Goal: Task Accomplishment & Management: Manage account settings

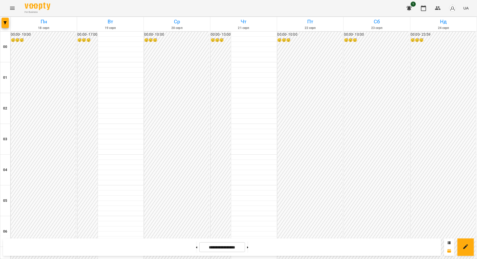
scroll to position [535, 0]
click at [248, 249] on button at bounding box center [247, 247] width 1 height 11
type input "**********"
click at [14, 13] on button "Menu" at bounding box center [12, 8] width 12 height 12
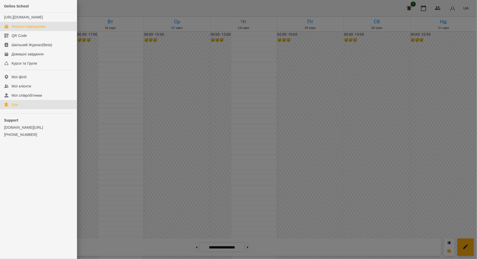
click at [23, 109] on link "Ігри" at bounding box center [38, 104] width 77 height 9
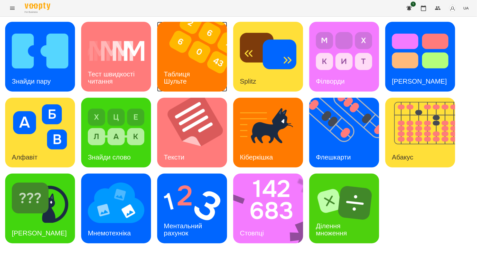
click at [210, 80] on img at bounding box center [195, 57] width 76 height 70
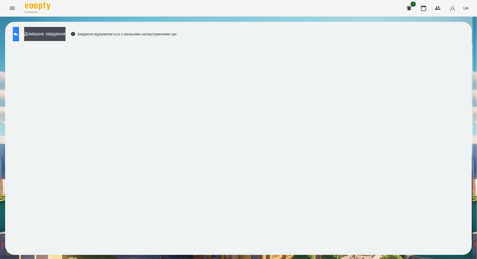
click at [19, 30] on button at bounding box center [16, 34] width 6 height 14
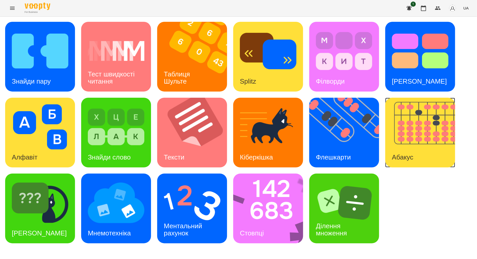
click at [406, 153] on h3 "Абакус" at bounding box center [402, 157] width 21 height 8
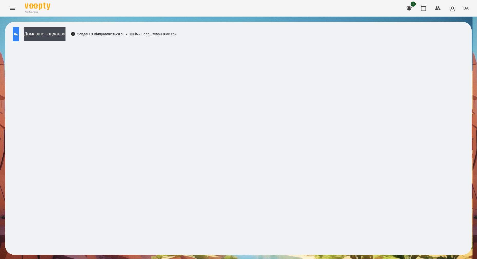
click at [19, 38] on button at bounding box center [16, 34] width 6 height 14
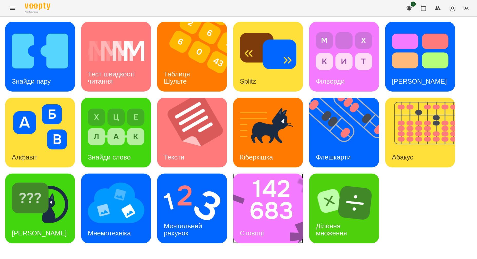
click at [266, 212] on img at bounding box center [271, 209] width 76 height 70
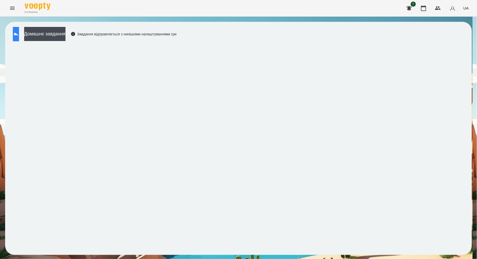
click at [19, 36] on icon at bounding box center [16, 34] width 6 height 6
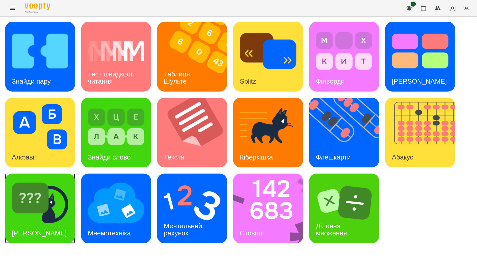
click at [66, 227] on div "[PERSON_NAME]" at bounding box center [40, 209] width 70 height 70
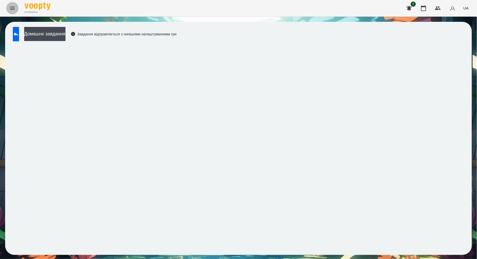
click at [11, 7] on icon "Menu" at bounding box center [12, 8] width 6 height 6
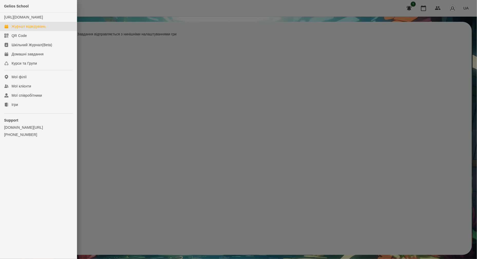
click at [31, 29] on div "Журнал відвідувань" at bounding box center [29, 26] width 34 height 5
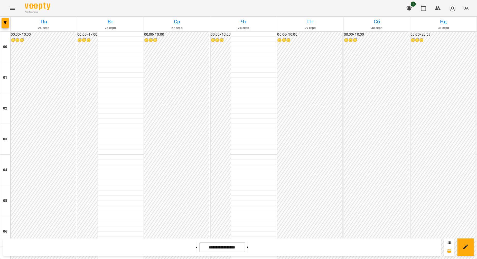
scroll to position [535, 0]
click at [196, 247] on icon at bounding box center [196, 248] width 1 height 2
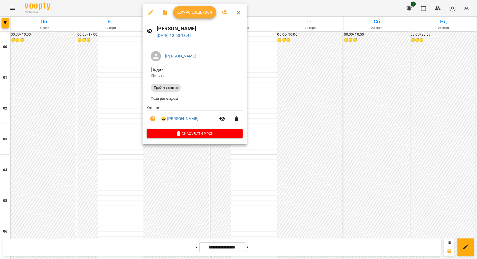
click at [238, 11] on icon "button" at bounding box center [238, 12] width 6 height 6
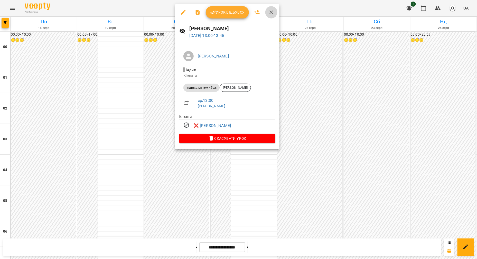
click at [273, 13] on icon "button" at bounding box center [271, 12] width 6 height 6
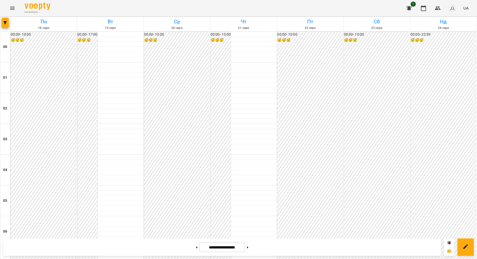
scroll to position [438, 0]
click at [248, 250] on button at bounding box center [247, 247] width 1 height 11
click at [196, 245] on button at bounding box center [196, 247] width 1 height 11
type input "**********"
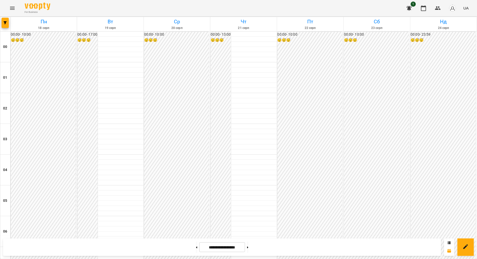
click at [13, 10] on icon "Menu" at bounding box center [12, 8] width 6 height 6
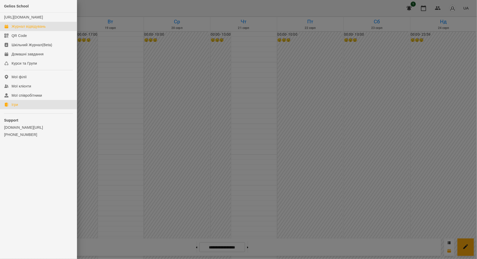
click at [30, 109] on link "Ігри" at bounding box center [38, 104] width 77 height 9
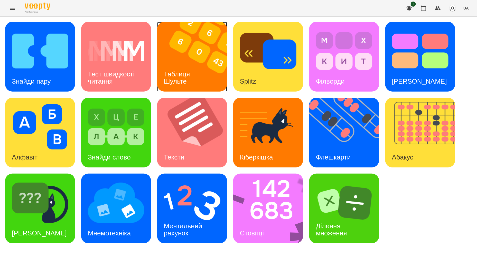
click at [198, 55] on img at bounding box center [195, 57] width 76 height 70
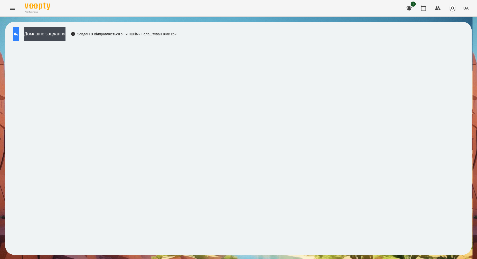
click at [19, 40] on button at bounding box center [16, 34] width 6 height 14
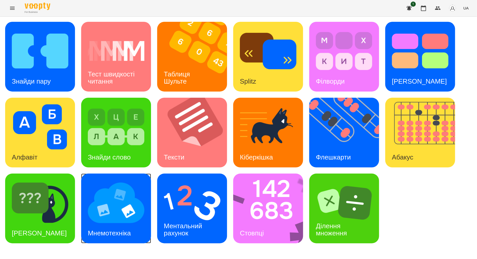
click at [111, 217] on img at bounding box center [116, 202] width 56 height 45
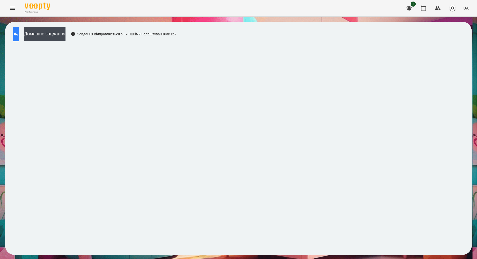
click at [19, 35] on icon at bounding box center [16, 34] width 6 height 6
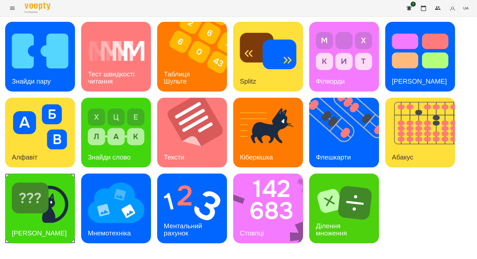
click at [56, 217] on img at bounding box center [40, 202] width 56 height 45
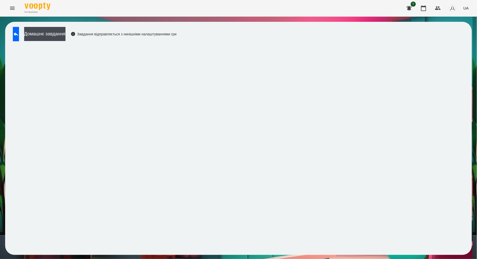
click at [14, 8] on icon "Menu" at bounding box center [12, 8] width 6 height 6
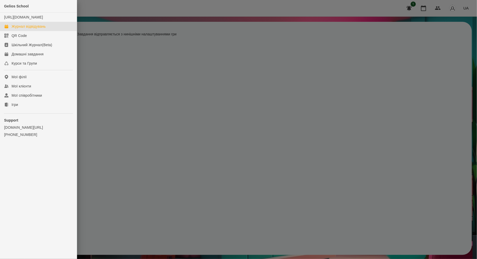
click at [33, 29] on div "Журнал відвідувань" at bounding box center [29, 26] width 34 height 5
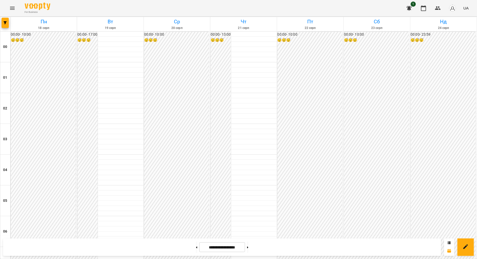
scroll to position [353, 0]
click at [14, 8] on icon "Menu" at bounding box center [12, 8] width 6 height 6
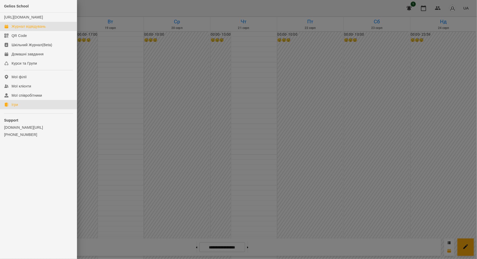
click at [9, 108] on link "Ігри" at bounding box center [38, 104] width 77 height 9
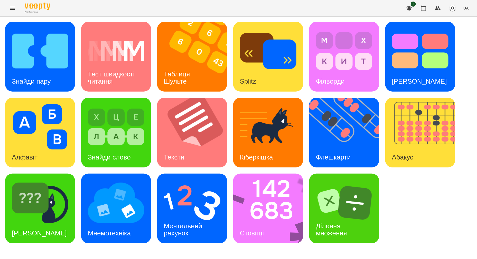
click at [463, 7] on button "UA" at bounding box center [465, 7] width 9 height 9
drag, startPoint x: 462, startPoint y: 41, endPoint x: 457, endPoint y: 41, distance: 5.4
click at [462, 41] on div "Русский" at bounding box center [456, 38] width 26 height 9
click at [188, 83] on h3 "Таблица Шульте" at bounding box center [189, 82] width 51 height 8
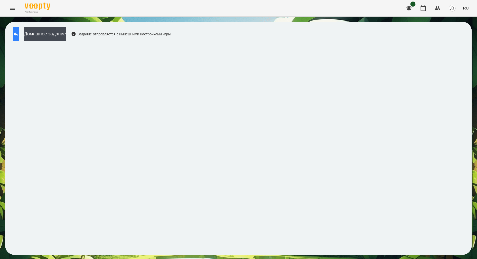
click at [19, 36] on button at bounding box center [16, 34] width 6 height 14
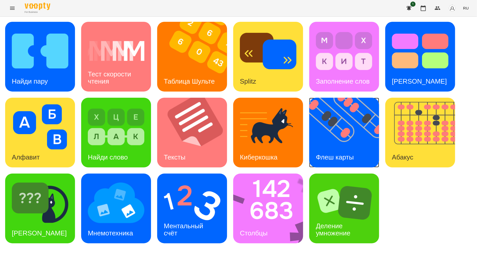
click at [331, 122] on img at bounding box center [347, 133] width 76 height 70
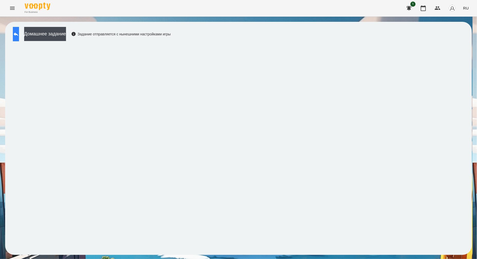
click at [19, 36] on button at bounding box center [16, 34] width 6 height 14
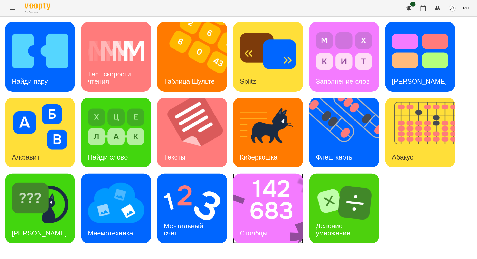
click at [253, 223] on div "Столбцы" at bounding box center [253, 233] width 41 height 20
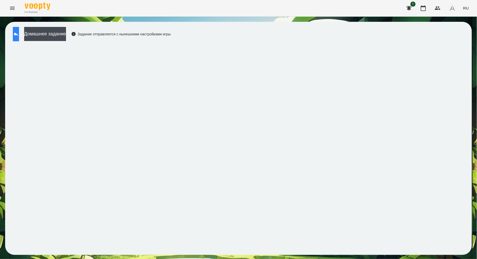
click at [19, 40] on button at bounding box center [16, 34] width 6 height 14
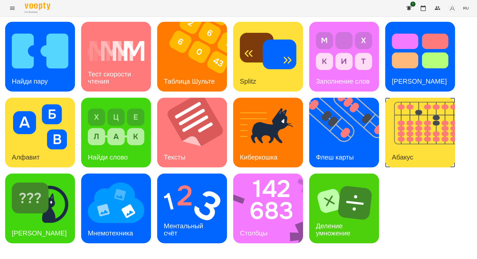
click at [402, 151] on div "Абакус" at bounding box center [402, 157] width 35 height 20
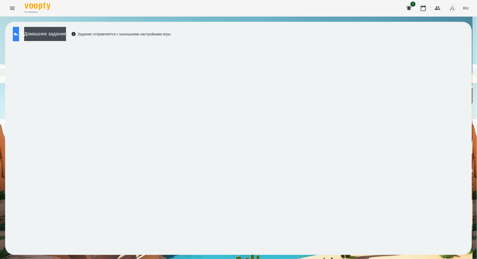
click at [15, 33] on button at bounding box center [16, 34] width 6 height 14
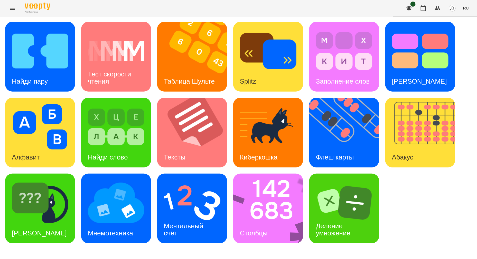
click at [13, 9] on icon "Menu" at bounding box center [12, 8] width 5 height 3
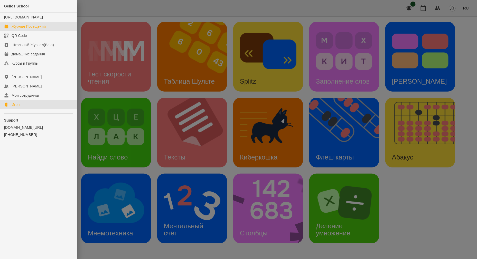
click at [30, 29] on div "Журнал Посещений" at bounding box center [29, 26] width 34 height 5
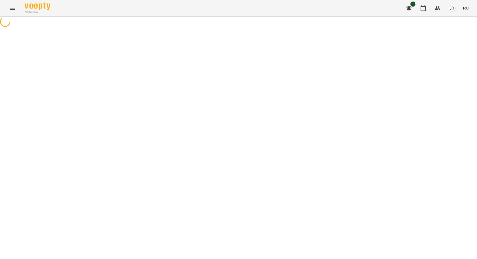
click at [466, 8] on span "RU" at bounding box center [466, 7] width 6 height 5
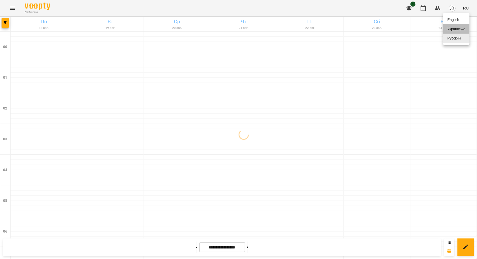
drag, startPoint x: 460, startPoint y: 29, endPoint x: 358, endPoint y: 44, distance: 103.3
click at [460, 29] on div "Українська" at bounding box center [456, 28] width 26 height 9
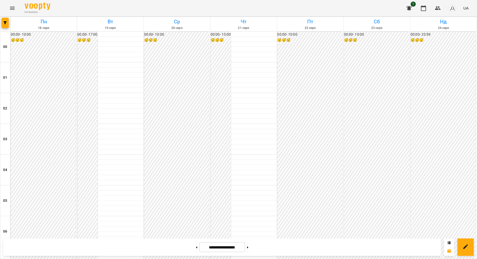
scroll to position [385, 0]
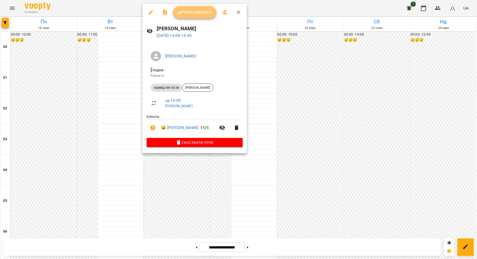
click at [198, 13] on span "Урок відбувся" at bounding box center [194, 12] width 35 height 6
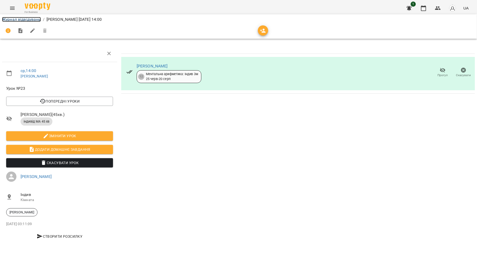
click at [25, 20] on link "Журнал відвідувань" at bounding box center [21, 19] width 39 height 5
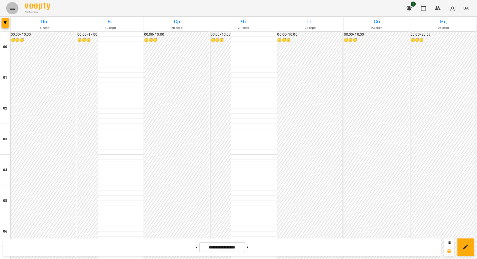
click at [15, 7] on button "Menu" at bounding box center [12, 8] width 12 height 12
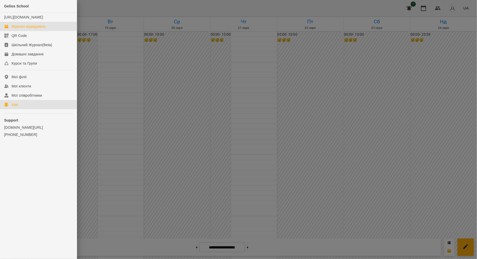
click at [17, 107] on div "Ігри" at bounding box center [15, 104] width 6 height 5
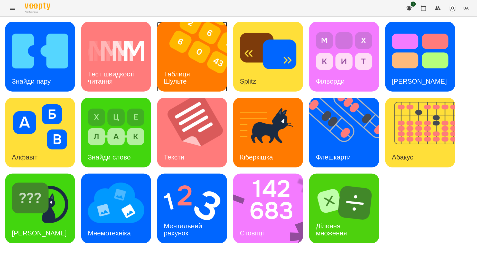
click at [170, 65] on div "Таблиця Шульте" at bounding box center [177, 77] width 41 height 27
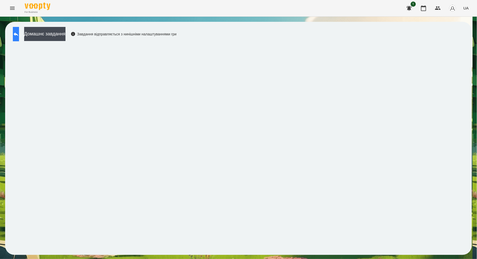
click at [18, 39] on button at bounding box center [16, 34] width 6 height 14
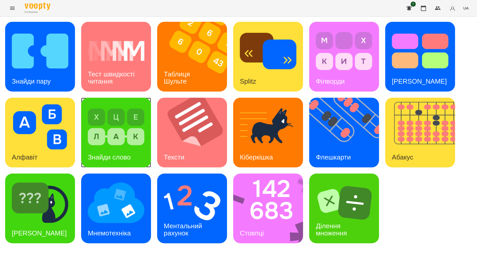
click at [117, 138] on img at bounding box center [116, 126] width 56 height 45
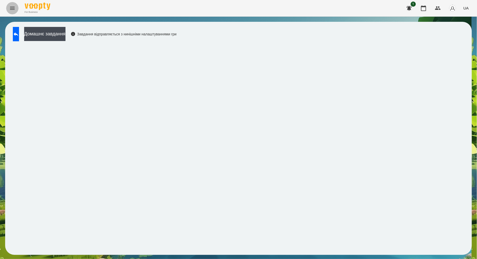
click at [11, 12] on button "Menu" at bounding box center [12, 8] width 12 height 12
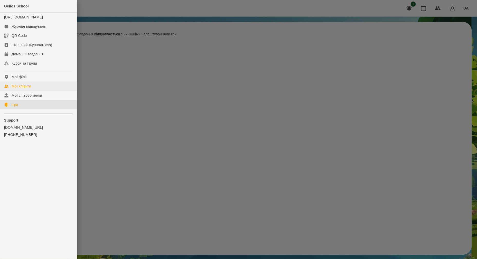
drag, startPoint x: 18, startPoint y: 108, endPoint x: 38, endPoint y: 92, distance: 25.2
click at [19, 108] on link "Ігри" at bounding box center [38, 104] width 77 height 9
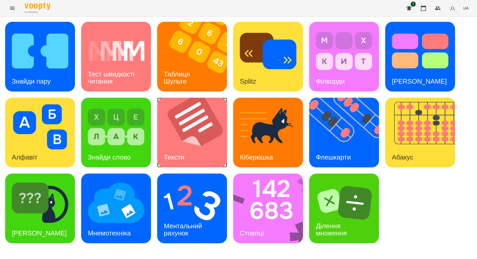
click at [185, 145] on img at bounding box center [195, 133] width 76 height 70
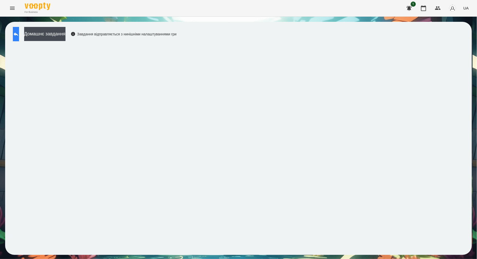
click at [19, 35] on icon at bounding box center [16, 34] width 6 height 6
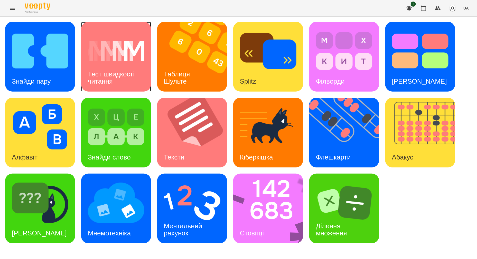
click at [134, 78] on div "Тест швидкості читання" at bounding box center [116, 77] width 70 height 27
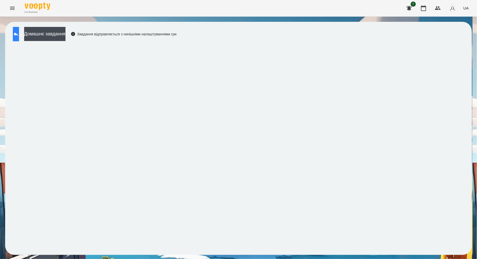
click at [19, 33] on icon at bounding box center [16, 34] width 6 height 6
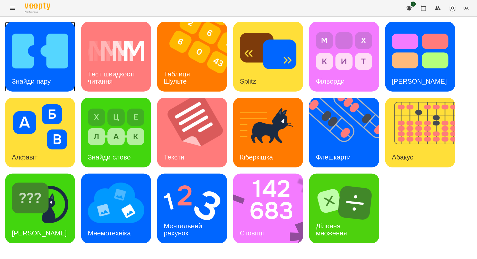
click at [32, 69] on img at bounding box center [40, 50] width 56 height 45
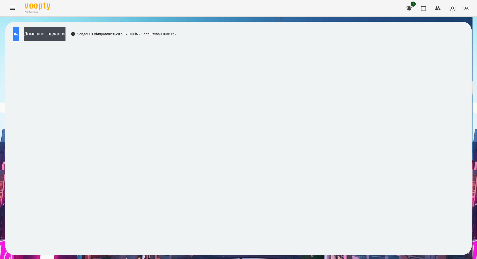
click at [19, 34] on icon at bounding box center [16, 34] width 6 height 6
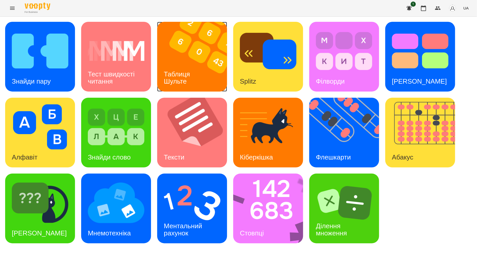
click at [214, 76] on img at bounding box center [195, 57] width 76 height 70
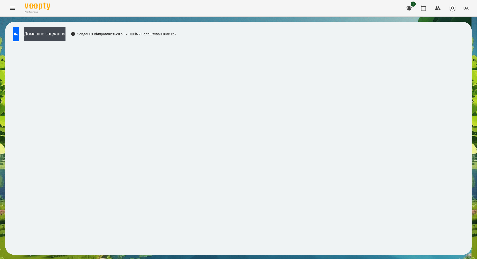
click at [295, 14] on div "For Business 1 UA" at bounding box center [238, 8] width 477 height 16
click at [19, 39] on button at bounding box center [16, 34] width 6 height 14
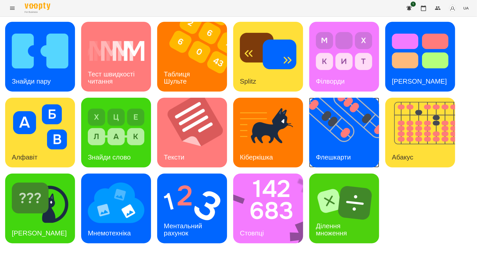
click at [355, 150] on div "Флешкарти" at bounding box center [333, 157] width 48 height 20
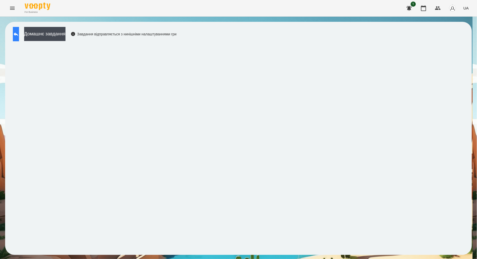
click at [19, 31] on icon at bounding box center [16, 34] width 6 height 6
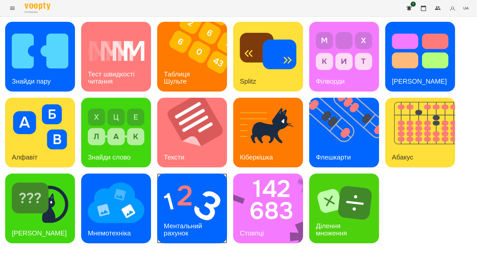
click at [214, 203] on img at bounding box center [192, 202] width 56 height 45
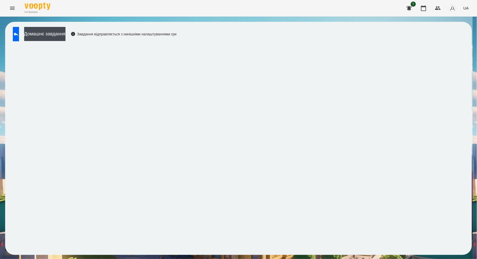
click at [14, 24] on div "Домашнє завдання Завдання відправляється з нинішніми налаштуваннями гри" at bounding box center [238, 138] width 466 height 233
click at [18, 33] on icon at bounding box center [16, 34] width 6 height 6
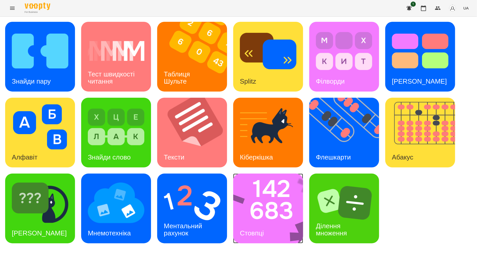
click at [264, 217] on img at bounding box center [271, 209] width 76 height 70
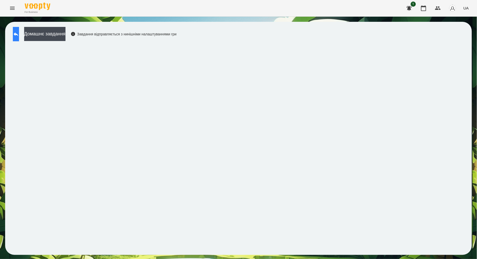
click at [19, 39] on button at bounding box center [16, 34] width 6 height 14
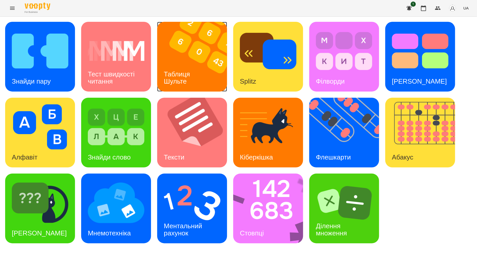
click at [193, 46] on img at bounding box center [195, 57] width 76 height 70
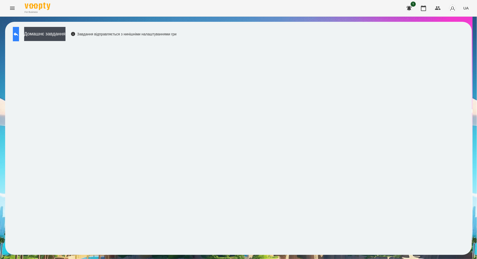
click at [19, 35] on button at bounding box center [16, 34] width 6 height 14
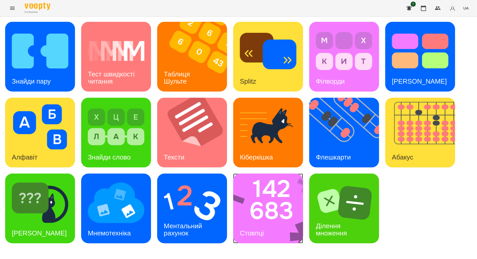
click at [286, 214] on img at bounding box center [271, 209] width 76 height 70
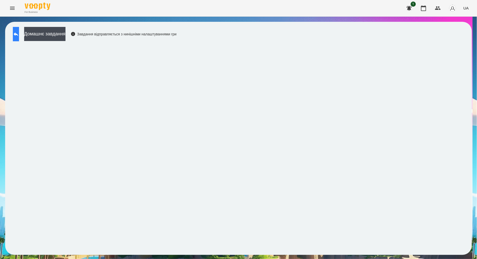
click at [18, 34] on icon at bounding box center [16, 34] width 5 height 4
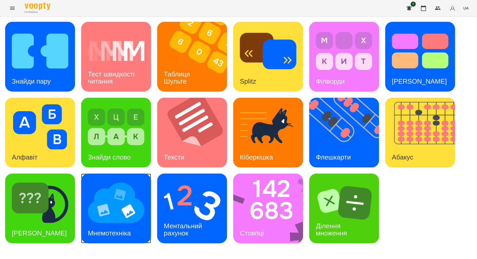
click at [115, 209] on img at bounding box center [116, 202] width 56 height 45
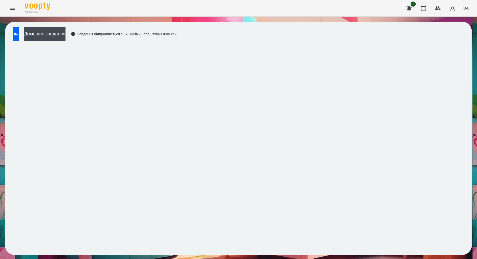
click at [9, 8] on button "Menu" at bounding box center [12, 8] width 12 height 12
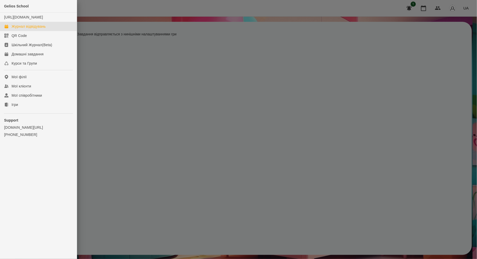
click at [24, 29] on div "Журнал відвідувань" at bounding box center [29, 26] width 34 height 5
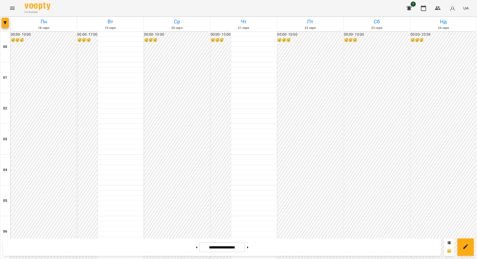
scroll to position [417, 0]
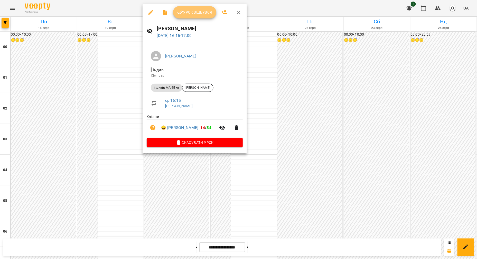
click at [197, 7] on button "Урок відбувся" at bounding box center [194, 12] width 43 height 12
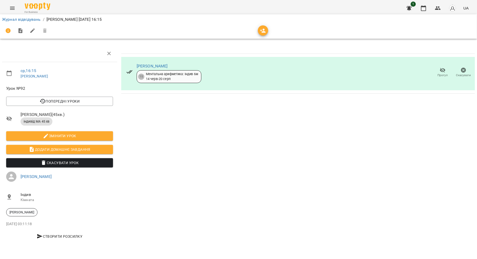
click at [27, 16] on div "Журнал відвідувань / [PERSON_NAME] [DATE] 16:15" at bounding box center [238, 19] width 475 height 8
click at [26, 20] on link "Журнал відвідувань" at bounding box center [21, 19] width 39 height 5
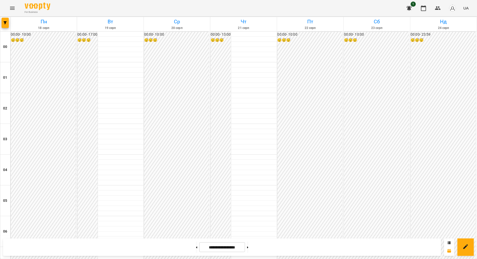
scroll to position [481, 0]
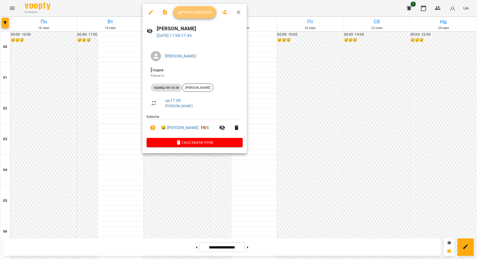
click at [193, 15] on span "Урок відбувся" at bounding box center [194, 12] width 35 height 6
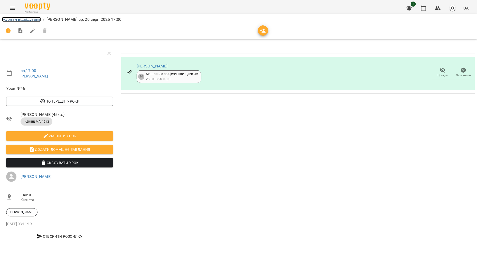
click at [28, 19] on link "Журнал відвідувань" at bounding box center [21, 19] width 39 height 5
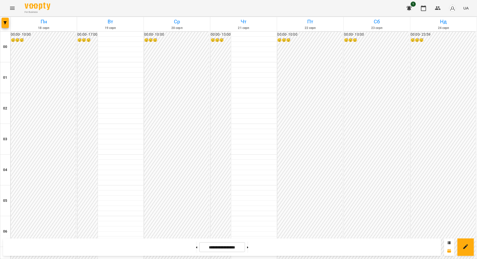
scroll to position [535, 0]
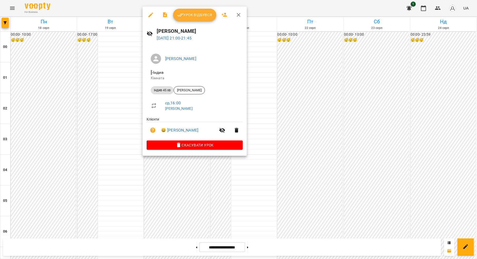
click at [193, 16] on span "Урок відбувся" at bounding box center [194, 15] width 35 height 6
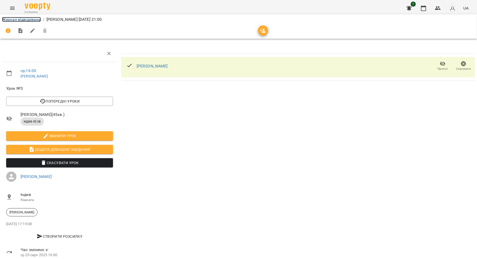
click at [25, 21] on link "Журнал відвідувань" at bounding box center [21, 19] width 39 height 5
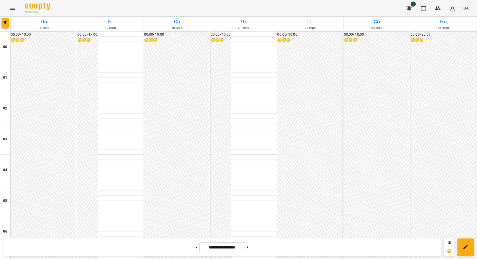
scroll to position [535, 0]
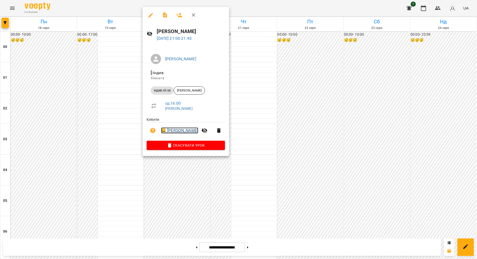
click at [185, 132] on link "😀 [PERSON_NAME]" at bounding box center [179, 131] width 37 height 6
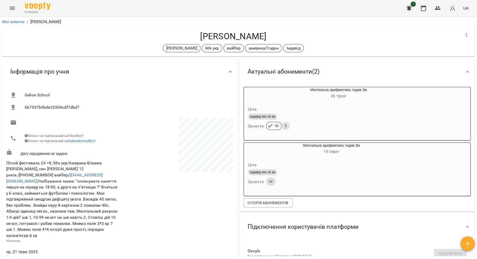
click at [7, 8] on button "Menu" at bounding box center [12, 8] width 12 height 12
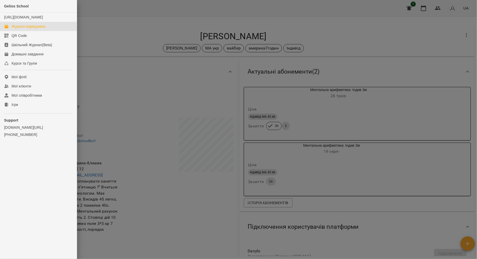
click at [18, 29] on div "Журнал відвідувань" at bounding box center [29, 26] width 34 height 5
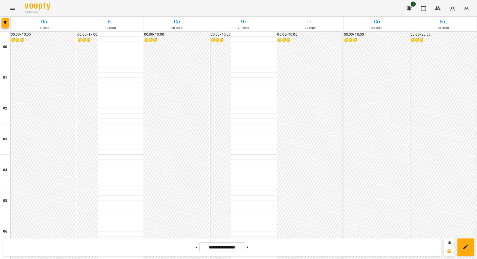
click at [33, 61] on div "00:00 - 10:00 😴😴😴" at bounding box center [43, 186] width 65 height 308
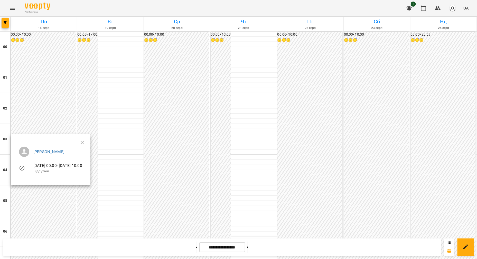
click at [11, 6] on div at bounding box center [238, 129] width 477 height 259
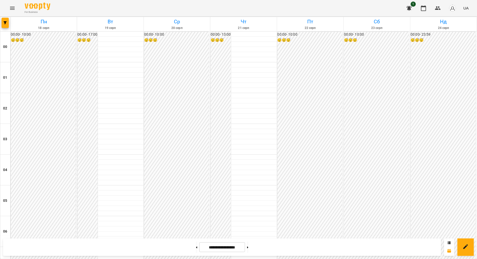
click at [13, 5] on icon "Menu" at bounding box center [12, 8] width 6 height 6
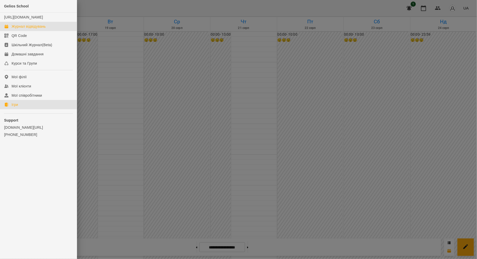
click at [33, 109] on link "Ігри" at bounding box center [38, 104] width 77 height 9
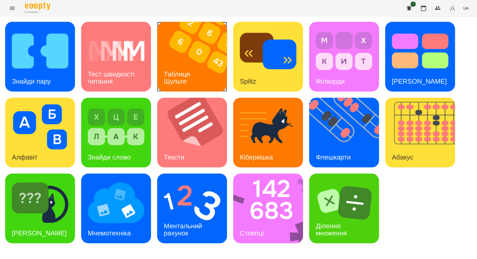
click at [200, 81] on img at bounding box center [195, 57] width 76 height 70
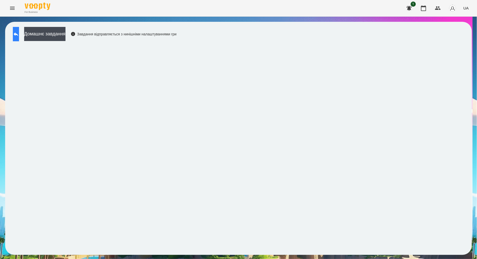
click at [17, 36] on button at bounding box center [16, 34] width 6 height 14
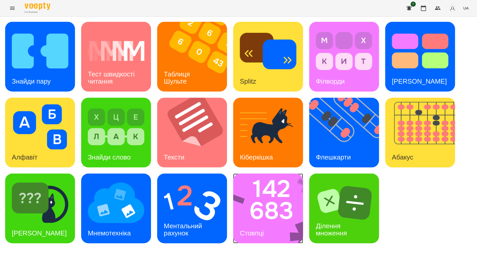
click at [256, 200] on img at bounding box center [271, 209] width 76 height 70
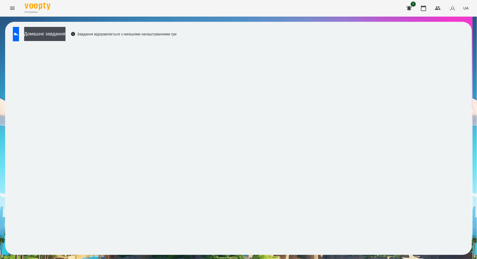
drag, startPoint x: 273, startPoint y: 12, endPoint x: 273, endPoint y: 15, distance: 3.1
click at [273, 15] on div "For Business 1 UA" at bounding box center [238, 8] width 477 height 16
click at [19, 34] on icon at bounding box center [16, 34] width 6 height 6
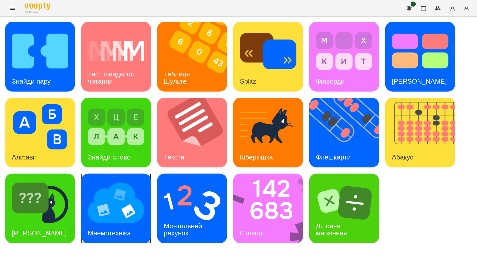
click at [100, 218] on img at bounding box center [116, 202] width 56 height 45
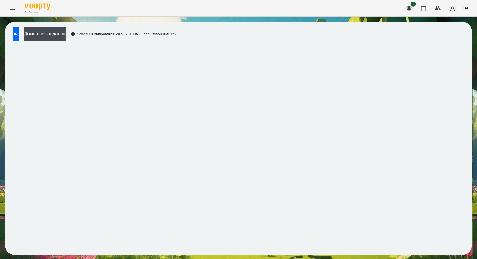
click at [30, 32] on div "Домашнє завдання Завдання відправляється з нинішніми налаштуваннями гри" at bounding box center [93, 35] width 166 height 17
click at [19, 36] on icon at bounding box center [16, 34] width 6 height 6
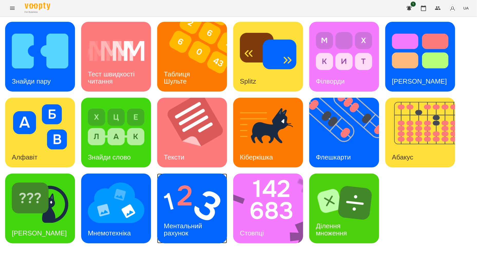
click at [205, 205] on img at bounding box center [192, 202] width 56 height 45
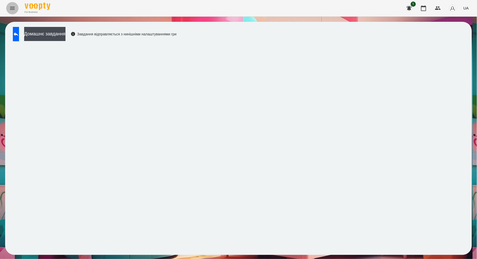
click at [12, 8] on icon "Menu" at bounding box center [12, 8] width 5 height 3
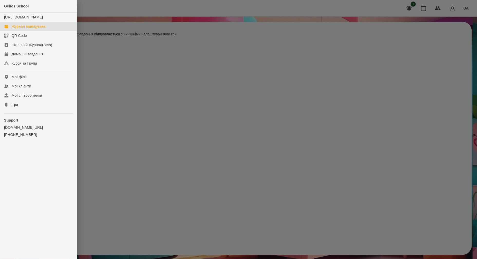
click at [25, 29] on div "Журнал відвідувань" at bounding box center [29, 26] width 34 height 5
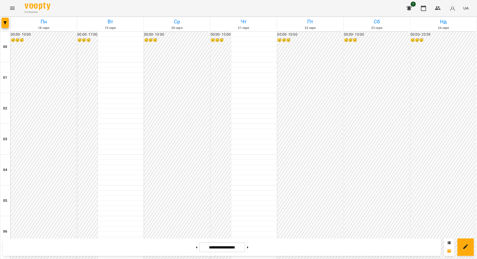
scroll to position [470, 0]
